Goal: Transaction & Acquisition: Purchase product/service

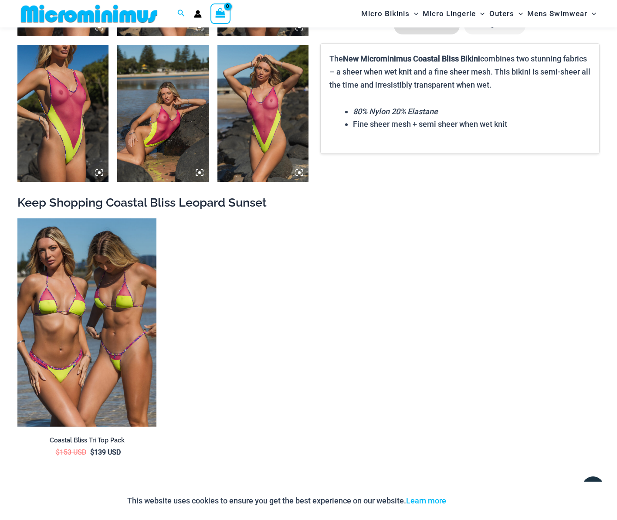
scroll to position [1214, 0]
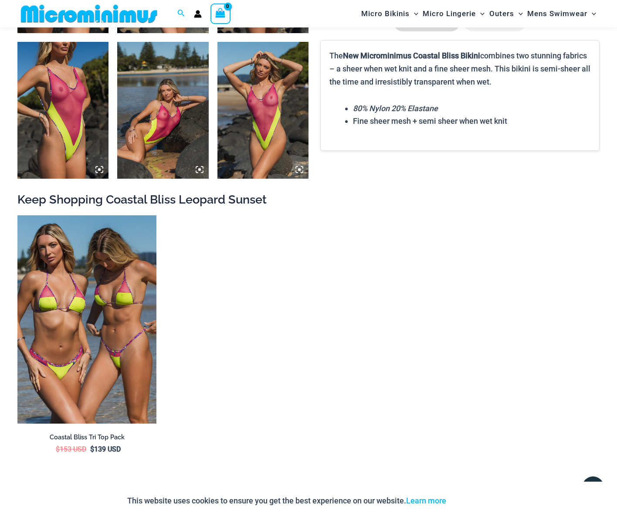
click at [263, 130] on img at bounding box center [263, 110] width 91 height 137
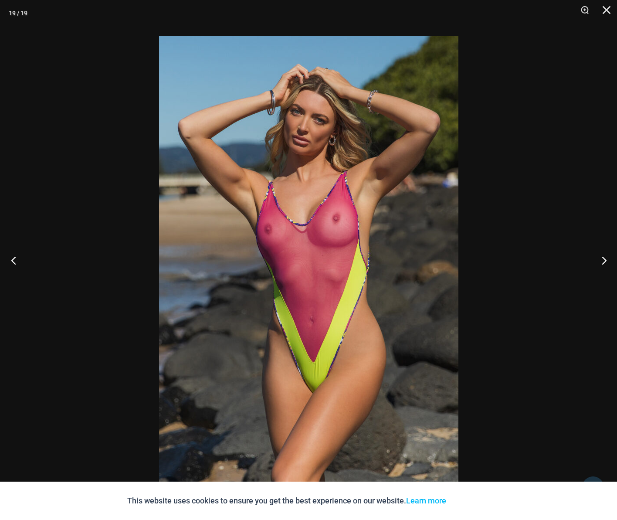
click at [11, 258] on button "Previous" at bounding box center [16, 260] width 33 height 44
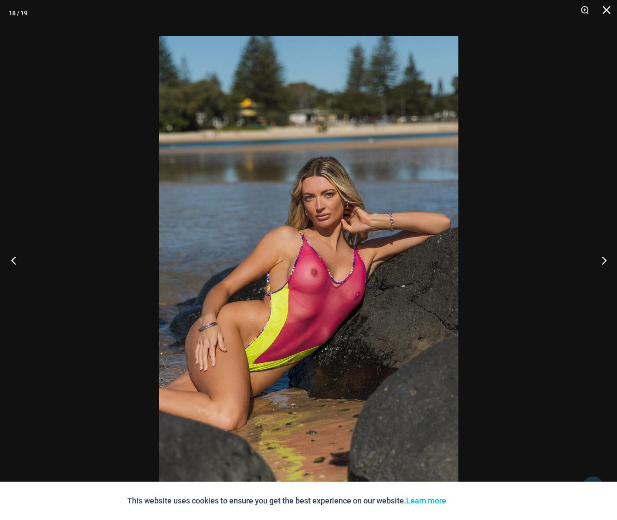
click at [11, 258] on button "Previous" at bounding box center [16, 260] width 33 height 44
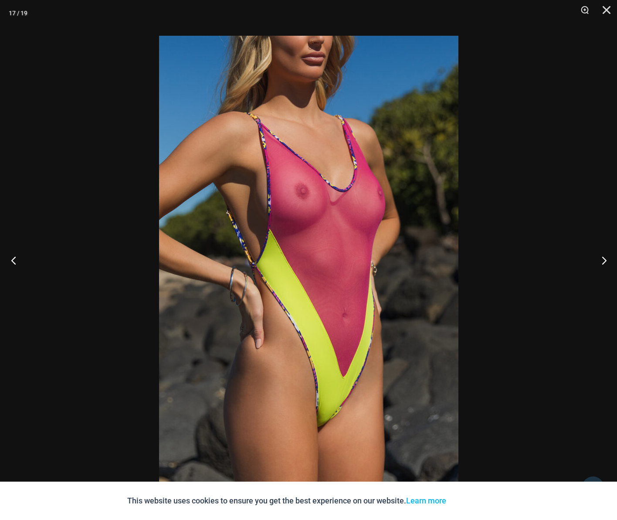
click at [11, 258] on button "Previous" at bounding box center [16, 260] width 33 height 44
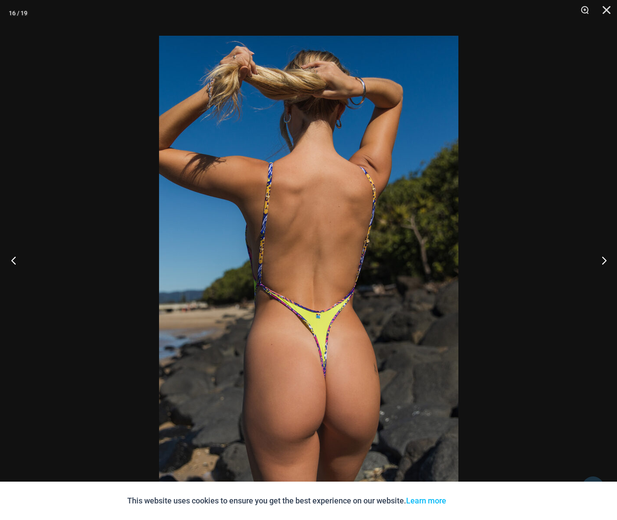
click at [11, 258] on button "Previous" at bounding box center [16, 260] width 33 height 44
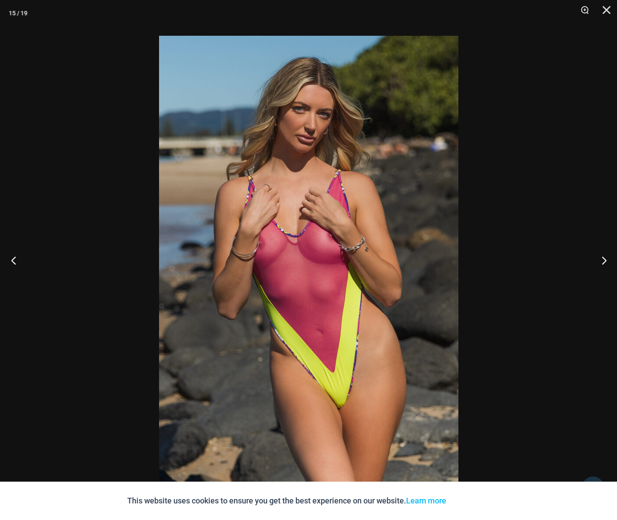
click at [11, 258] on button "Previous" at bounding box center [16, 260] width 33 height 44
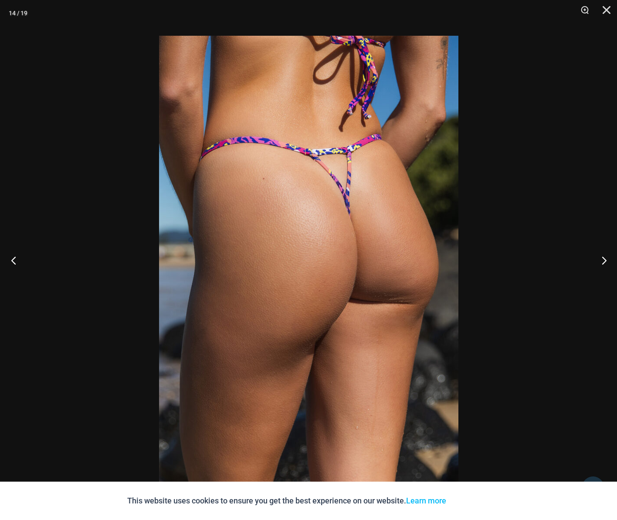
click at [11, 258] on button "Previous" at bounding box center [16, 260] width 33 height 44
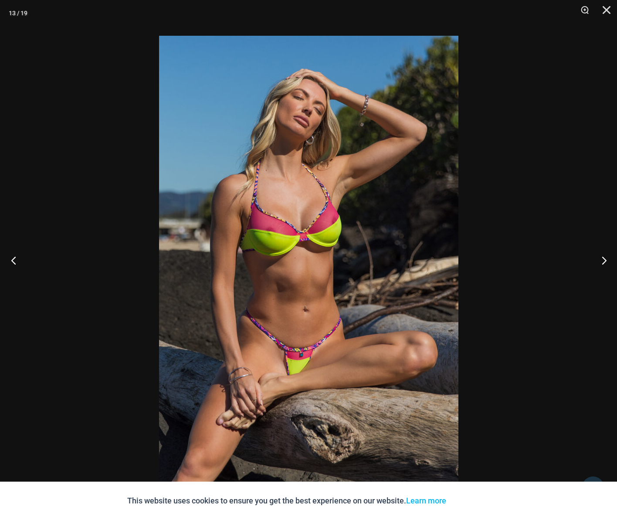
click at [11, 258] on button "Previous" at bounding box center [16, 260] width 33 height 44
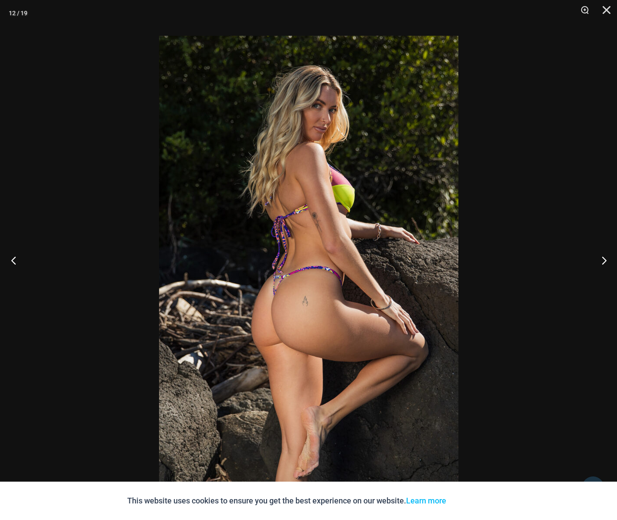
click at [11, 258] on button "Previous" at bounding box center [16, 260] width 33 height 44
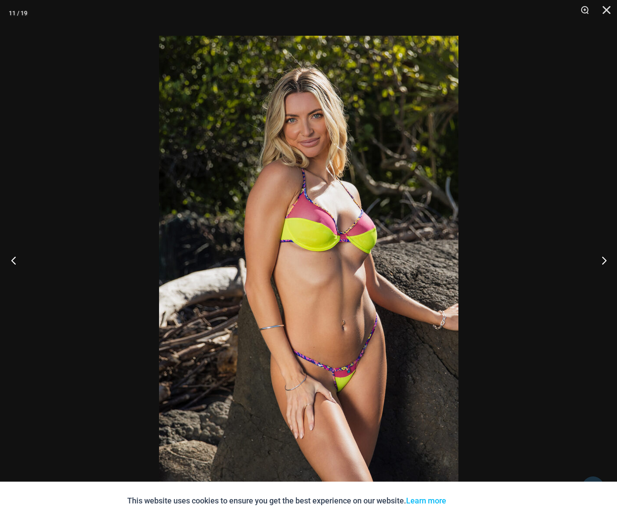
click at [11, 258] on button "Previous" at bounding box center [16, 260] width 33 height 44
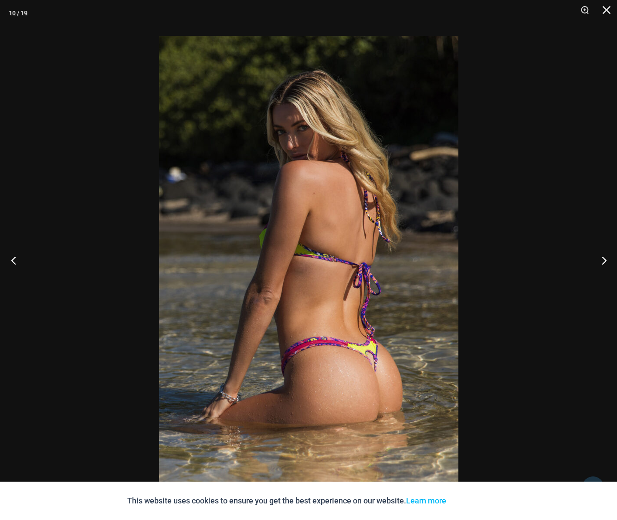
click at [11, 258] on button "Previous" at bounding box center [16, 260] width 33 height 44
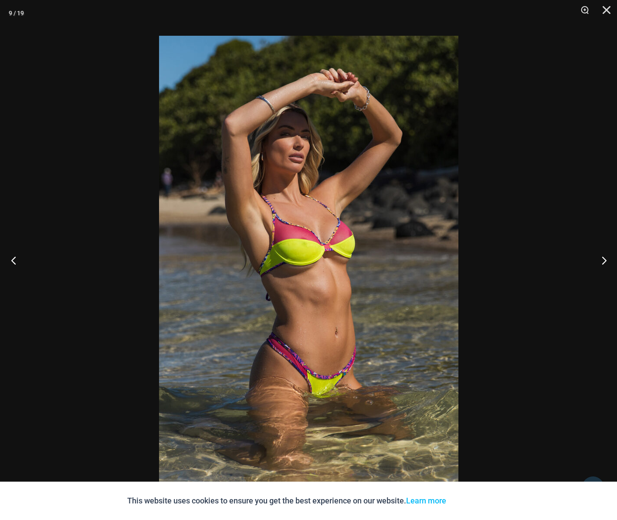
click at [11, 258] on button "Previous" at bounding box center [16, 260] width 33 height 44
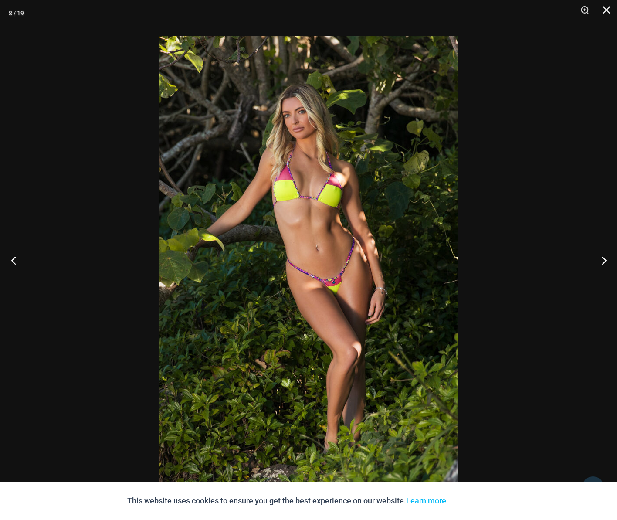
click at [11, 258] on button "Previous" at bounding box center [16, 260] width 33 height 44
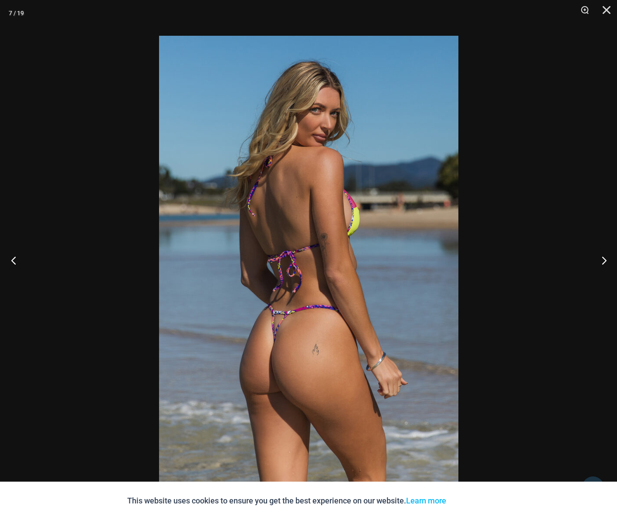
click at [11, 258] on button "Previous" at bounding box center [16, 260] width 33 height 44
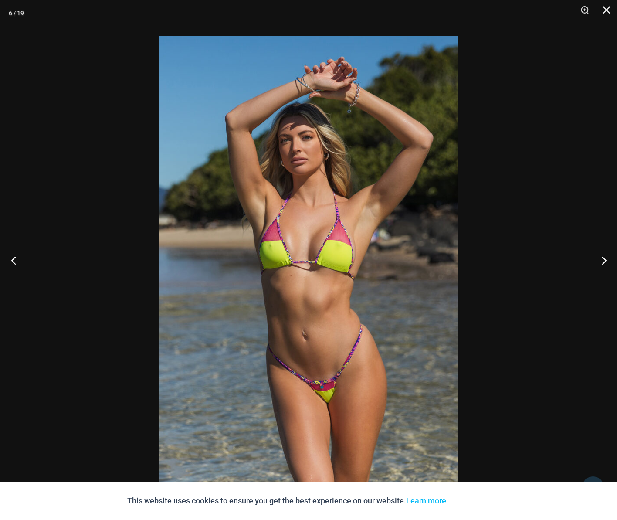
click at [11, 258] on button "Previous" at bounding box center [16, 260] width 33 height 44
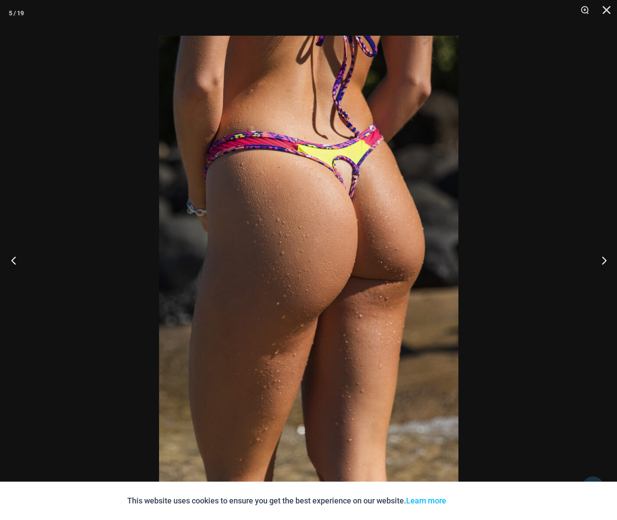
click at [11, 258] on button "Previous" at bounding box center [16, 260] width 33 height 44
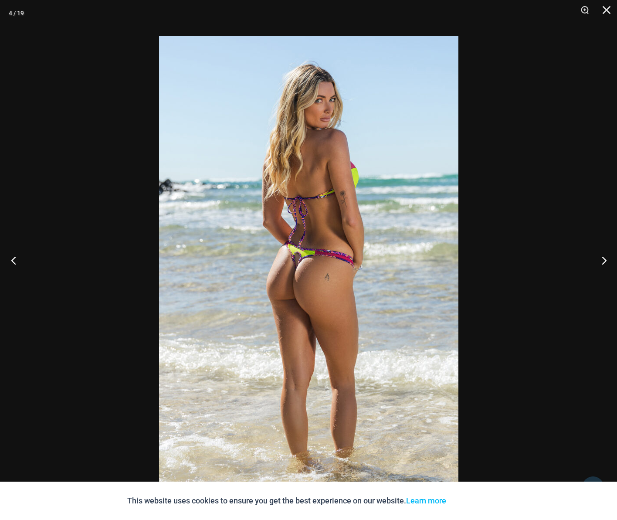
click at [11, 258] on button "Previous" at bounding box center [16, 260] width 33 height 44
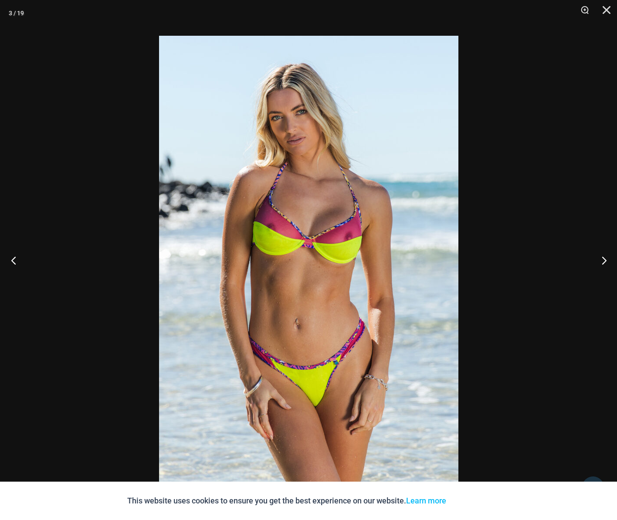
click at [11, 258] on button "Previous" at bounding box center [16, 260] width 33 height 44
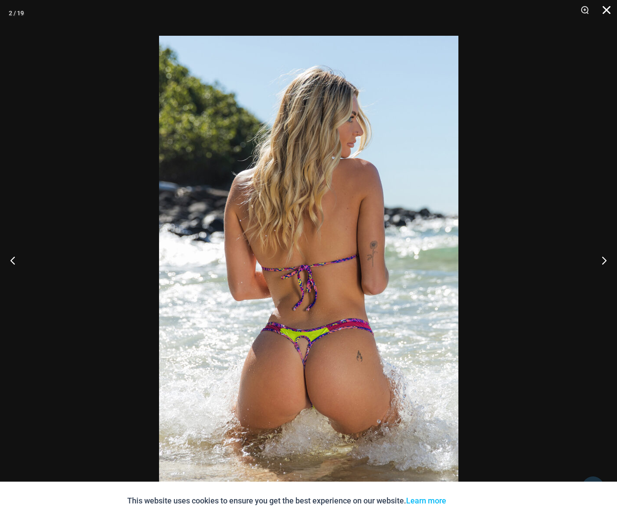
click at [605, 11] on button "Close" at bounding box center [604, 13] width 22 height 26
